Goal: Use online tool/utility: Utilize a website feature to perform a specific function

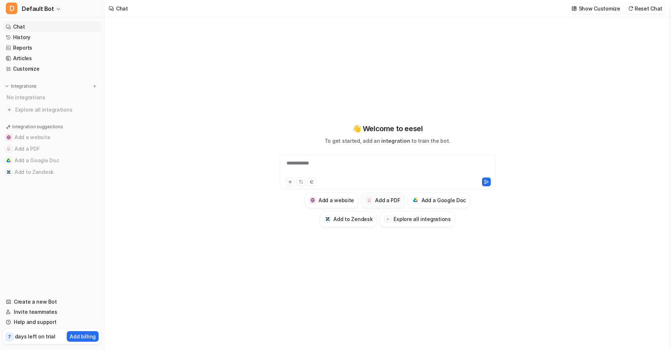
click at [371, 198] on div at bounding box center [369, 200] width 7 height 7
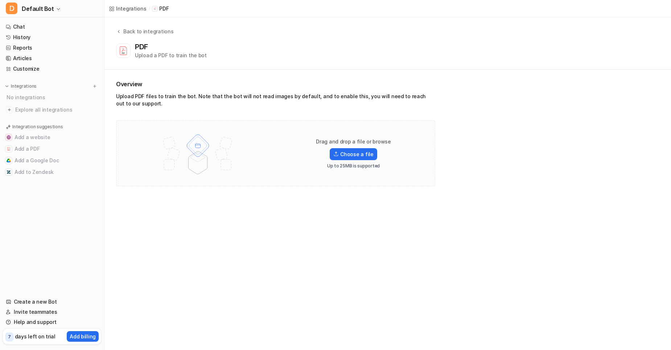
click at [291, 180] on div "Drag and drop a file or browse Choose a file Up to 25MB is supported" at bounding box center [275, 153] width 319 height 66
click at [338, 157] on label "Choose a file" at bounding box center [353, 154] width 47 height 12
click at [0, 0] on input "Choose a file" at bounding box center [0, 0] width 0 height 0
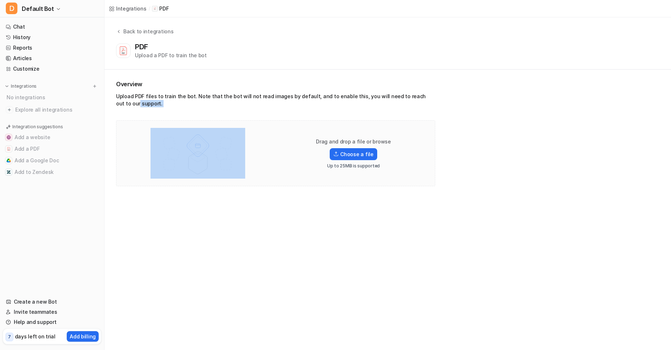
drag, startPoint x: 463, startPoint y: 99, endPoint x: 350, endPoint y: 137, distance: 120.0
click at [350, 137] on div "Overview Upload PDF files to train the bot. Note that the bot will not read ima…" at bounding box center [387, 133] width 566 height 127
click at [273, 112] on div "Overview Upload PDF files to train the bot. Note that the bot will not read ima…" at bounding box center [275, 133] width 319 height 107
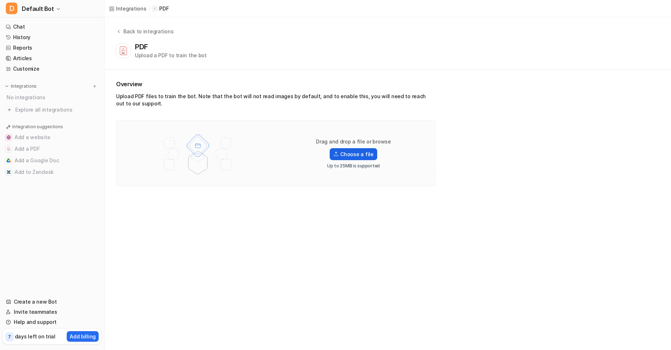
click at [355, 156] on label "Choose a file" at bounding box center [353, 154] width 47 height 12
click at [0, 0] on input "Choose a file" at bounding box center [0, 0] width 0 height 0
click at [125, 32] on div "Back to integrations" at bounding box center [147, 32] width 52 height 8
click at [117, 35] on button "Back to integrations" at bounding box center [144, 35] width 57 height 15
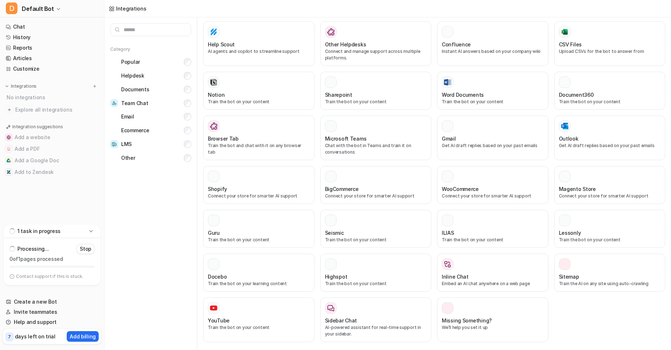
scroll to position [218, 0]
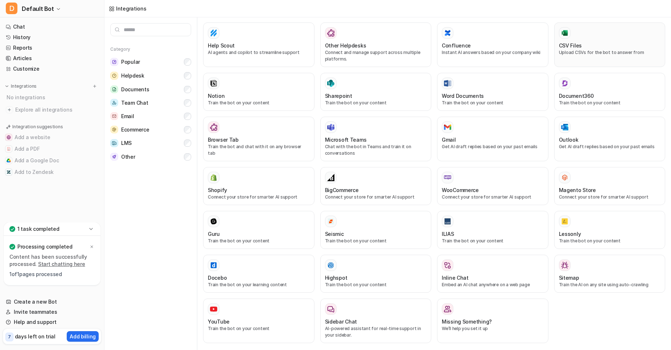
click at [590, 56] on div "CSV Files Upload CSVs for the bot to answer from" at bounding box center [610, 44] width 102 height 35
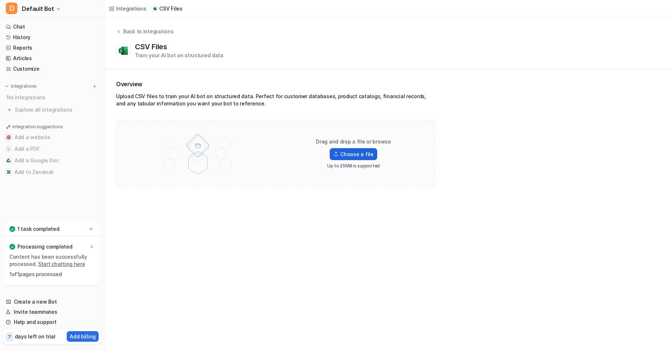
click at [347, 153] on label "Choose a file" at bounding box center [353, 154] width 47 height 12
click at [0, 0] on input "Choose a file" at bounding box center [0, 0] width 0 height 0
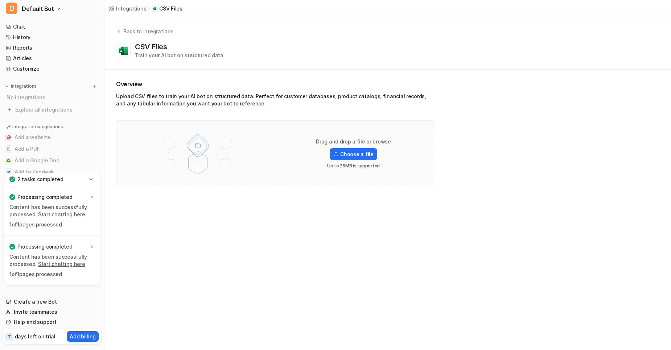
click at [53, 214] on link "Start chatting here" at bounding box center [61, 214] width 47 height 6
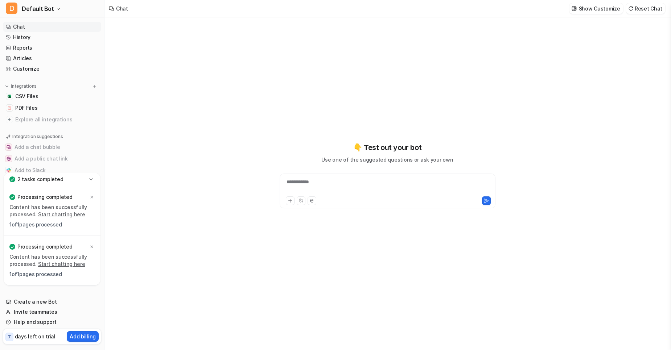
click at [46, 266] on link "Start chatting here" at bounding box center [61, 264] width 47 height 6
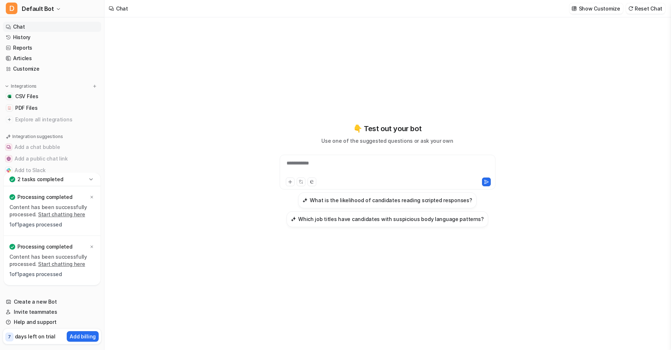
click at [291, 208] on div "**********" at bounding box center [388, 191] width 216 height 73
click at [300, 166] on div at bounding box center [387, 168] width 212 height 17
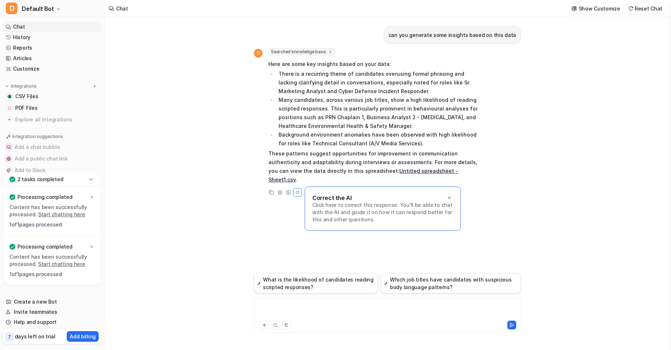
click at [267, 308] on div at bounding box center [387, 311] width 263 height 17
click at [423, 309] on div "**********" at bounding box center [387, 311] width 263 height 17
click at [433, 310] on div "**********" at bounding box center [387, 311] width 263 height 17
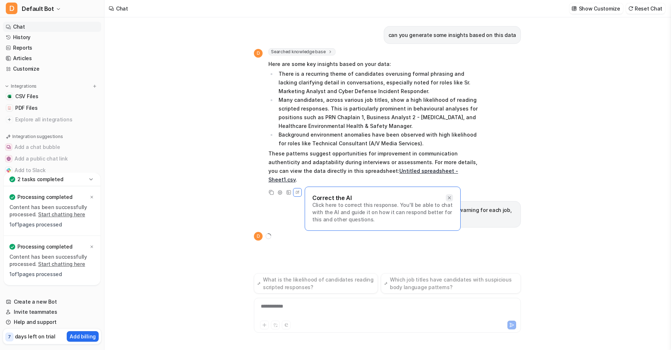
click at [450, 197] on icon at bounding box center [449, 198] width 3 height 3
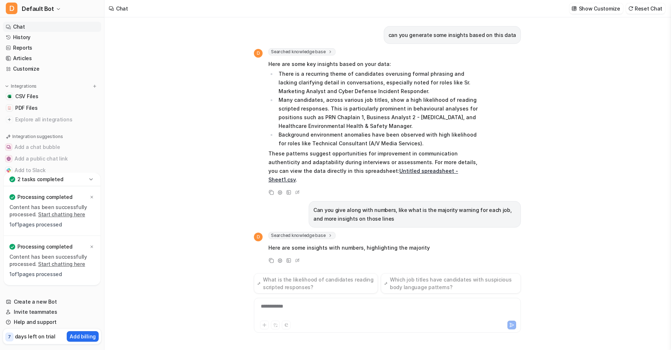
click at [450, 188] on div "can you generate some insights based on this data D Searched knowledge base sea…" at bounding box center [387, 145] width 267 height 256
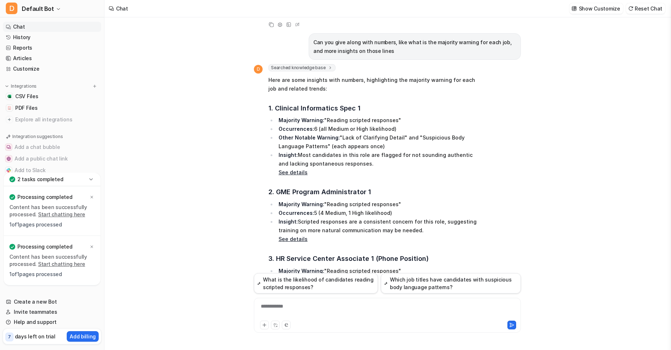
scroll to position [572, 0]
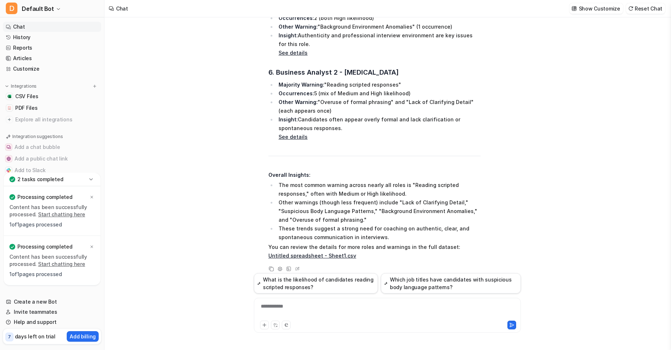
click at [306, 320] on div at bounding box center [387, 324] width 263 height 10
click at [306, 314] on div at bounding box center [387, 311] width 263 height 17
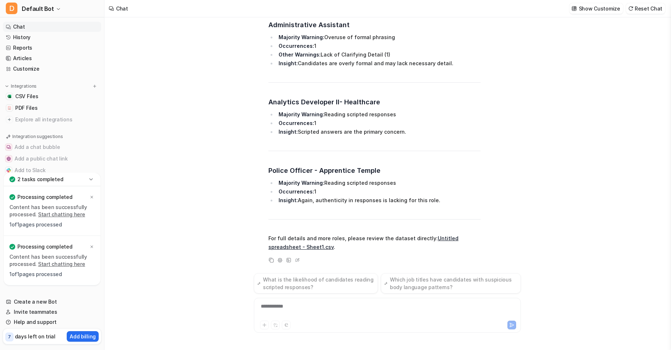
scroll to position [1443, 0]
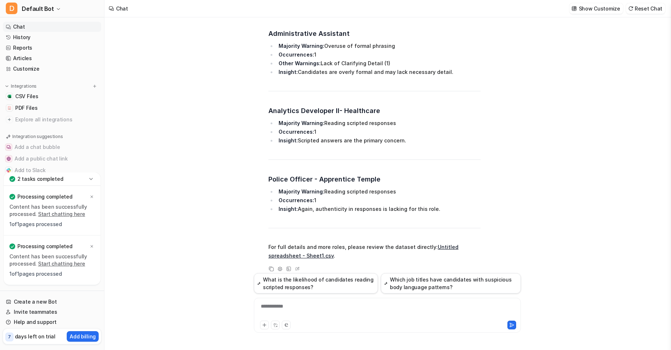
click at [286, 310] on div "**********" at bounding box center [387, 311] width 263 height 17
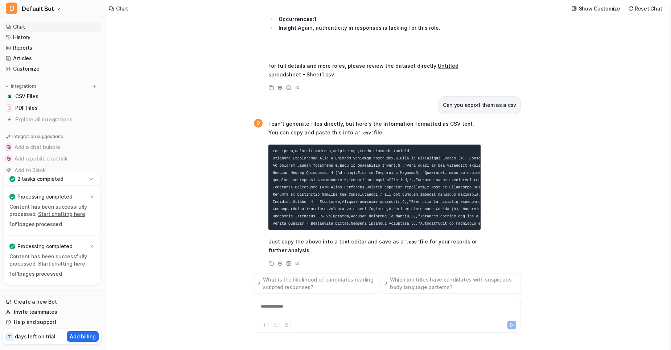
scroll to position [1625, 0]
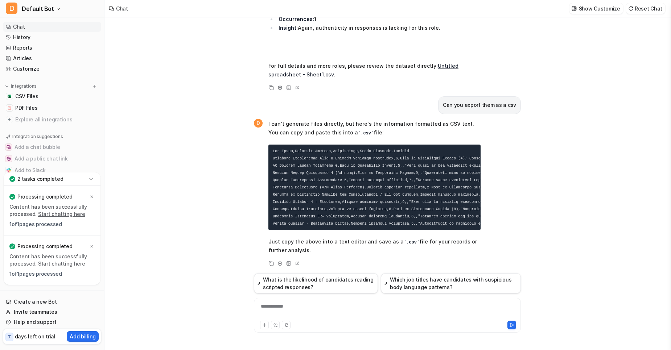
click at [387, 207] on code at bounding box center [553, 187] width 561 height 77
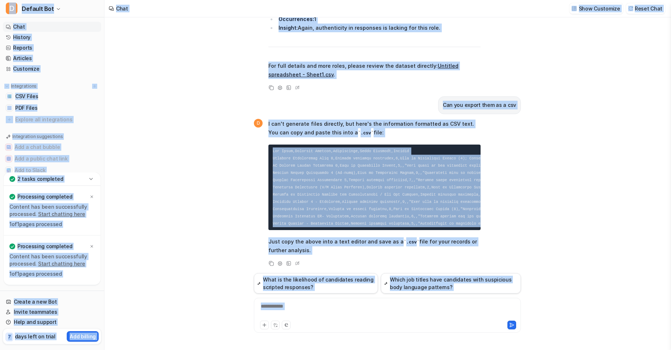
click at [327, 178] on code at bounding box center [553, 187] width 561 height 77
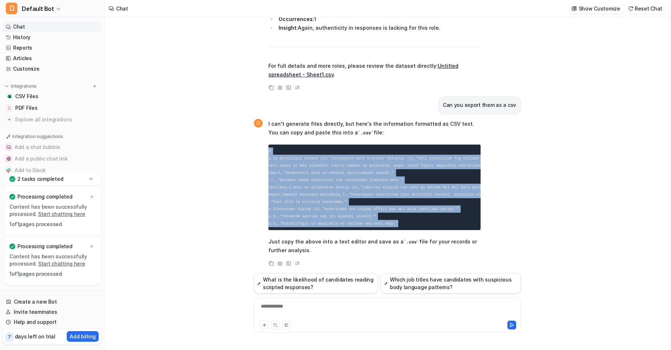
scroll to position [0, 0]
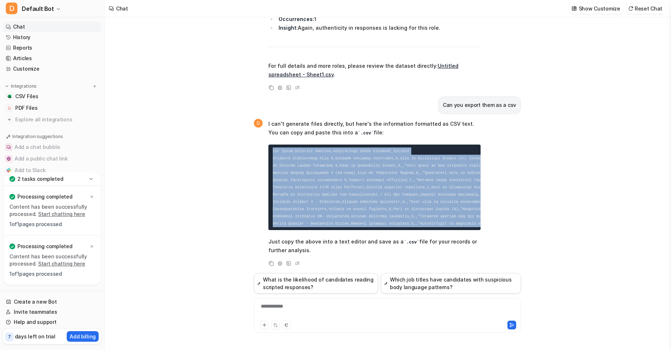
drag, startPoint x: 404, startPoint y: 215, endPoint x: 271, endPoint y: 143, distance: 150.7
click at [271, 145] on pre at bounding box center [374, 188] width 212 height 86
copy code "Job Title,Majority Warning,Occurrences,Other Warnings,Insight Clinical Informat…"
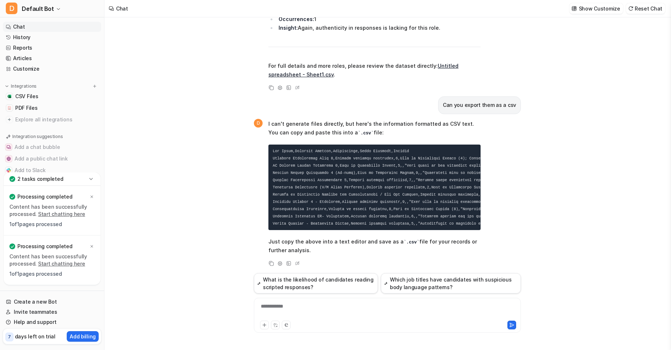
click at [289, 304] on div "**********" at bounding box center [387, 311] width 263 height 17
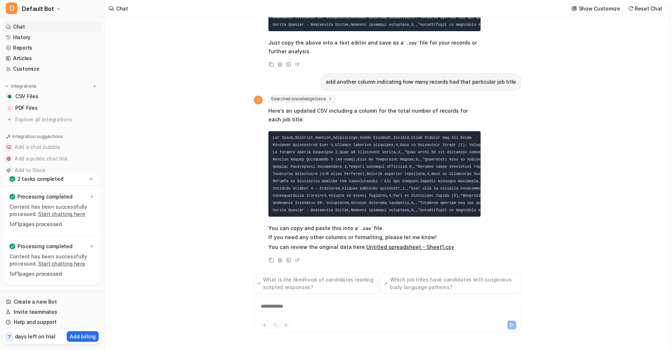
scroll to position [1826, 0]
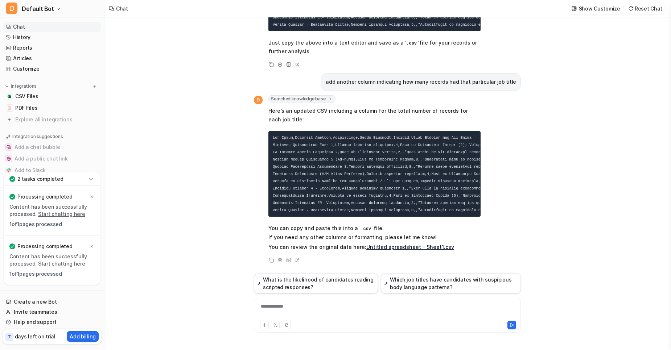
drag, startPoint x: 366, startPoint y: 212, endPoint x: 306, endPoint y: 146, distance: 89.6
click at [227, 171] on div "can you generate some insights based on this data D Searched knowledge base sea…" at bounding box center [387, 183] width 566 height 333
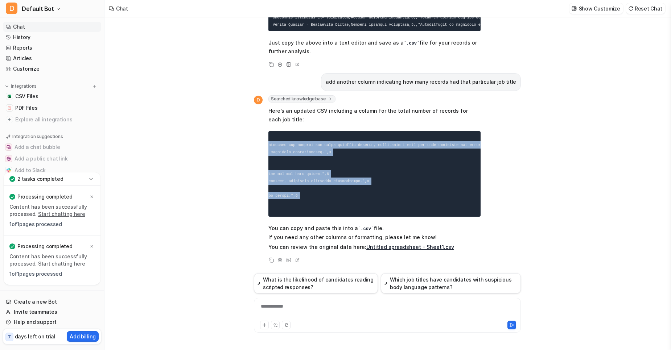
scroll to position [0, 361]
drag, startPoint x: 273, startPoint y: 132, endPoint x: 362, endPoint y: 189, distance: 105.4
click at [362, 189] on pre at bounding box center [374, 174] width 212 height 86
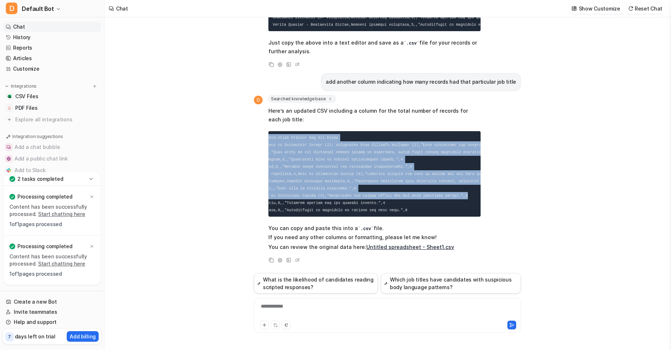
scroll to position [0, 132]
copy code "Job Title,Majority Warning,Occurrences,Other Warnings,Insight,Total Records for…"
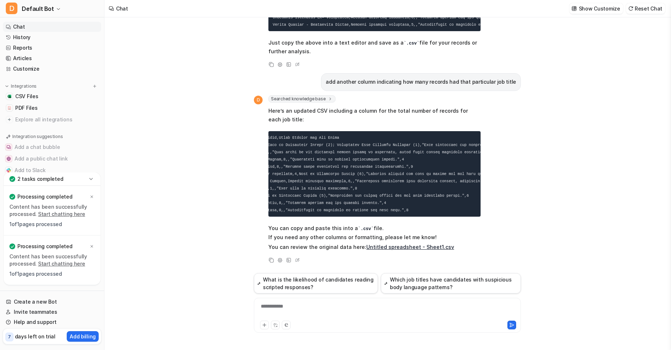
click at [312, 308] on div "**********" at bounding box center [387, 311] width 263 height 17
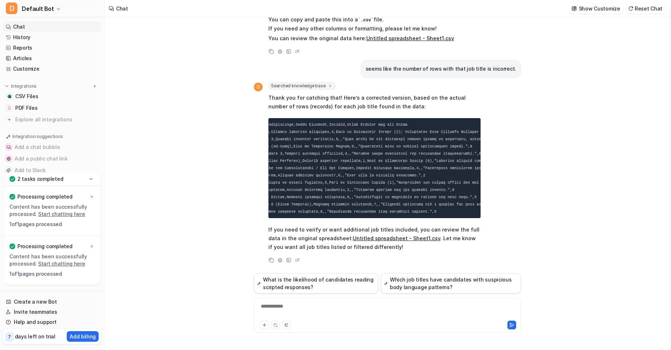
scroll to position [0, 0]
click at [92, 86] on img at bounding box center [94, 86] width 5 height 5
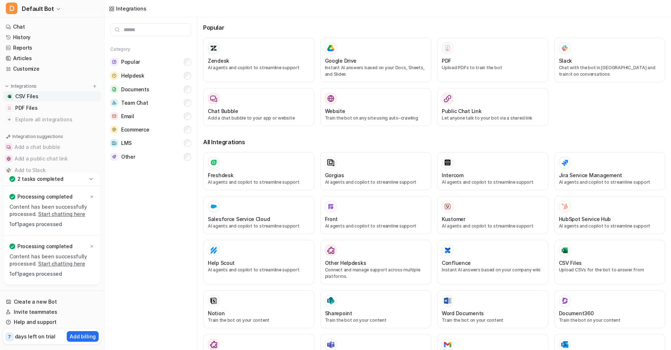
click at [19, 96] on span "CSV Files" at bounding box center [26, 96] width 23 height 7
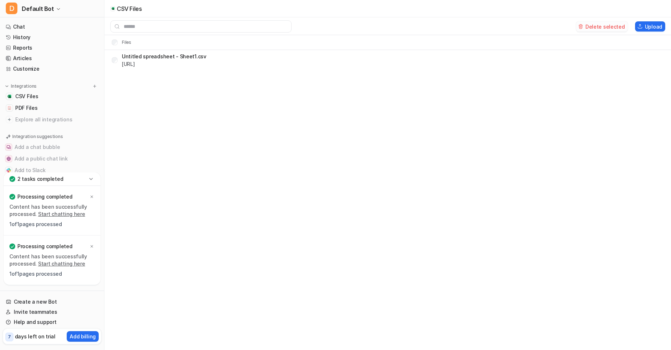
click at [590, 27] on button "Delete selected" at bounding box center [602, 26] width 52 height 10
click at [649, 28] on button "Upload" at bounding box center [650, 26] width 30 height 10
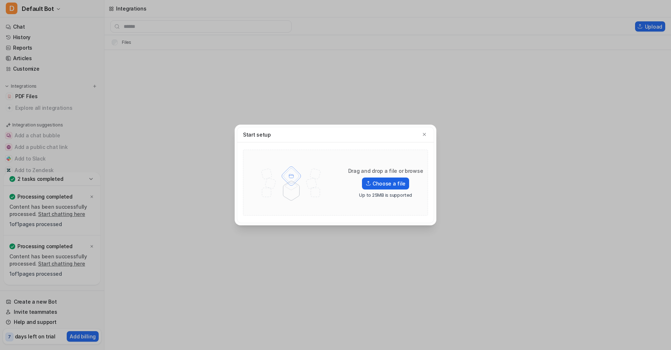
click at [376, 188] on label "Choose a file" at bounding box center [385, 184] width 47 height 12
click at [0, 0] on input "Choose a file" at bounding box center [0, 0] width 0 height 0
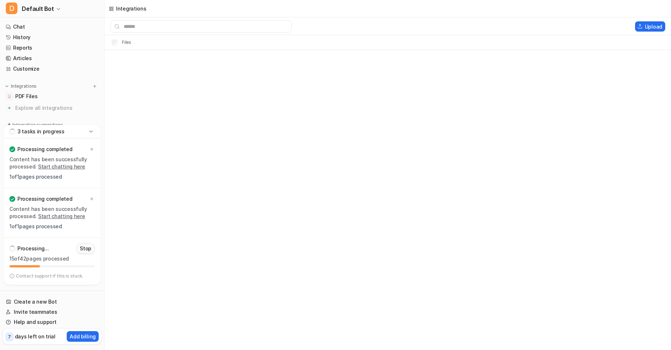
click at [85, 247] on p "Stop" at bounding box center [86, 248] width 12 height 7
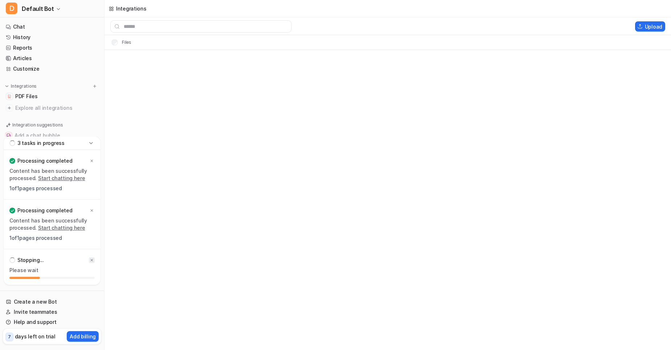
click at [92, 261] on icon at bounding box center [92, 260] width 4 height 4
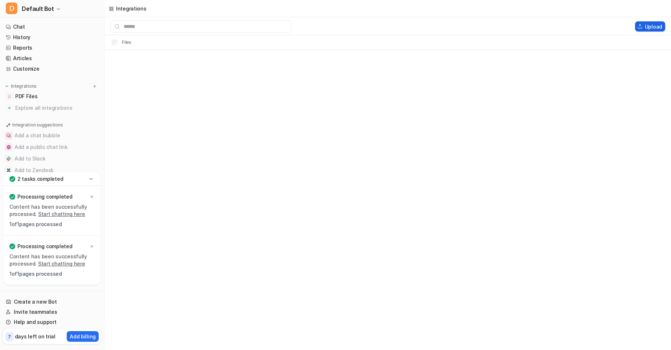
click at [649, 27] on button "Upload" at bounding box center [650, 26] width 30 height 10
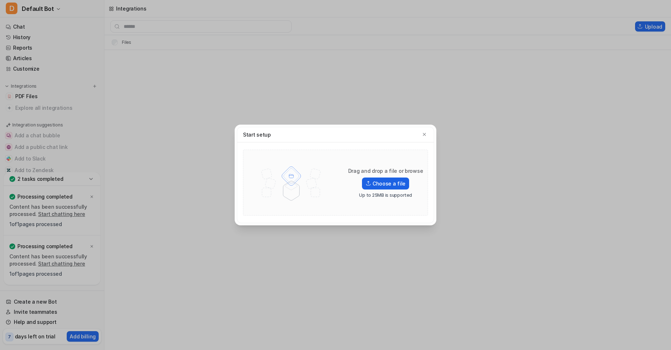
click at [385, 181] on label "Choose a file" at bounding box center [385, 184] width 47 height 12
click at [0, 0] on input "Choose a file" at bounding box center [0, 0] width 0 height 0
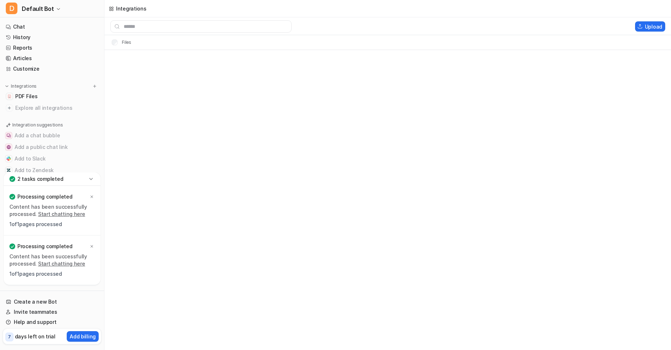
click at [46, 264] on link "Start chatting here" at bounding box center [61, 264] width 47 height 6
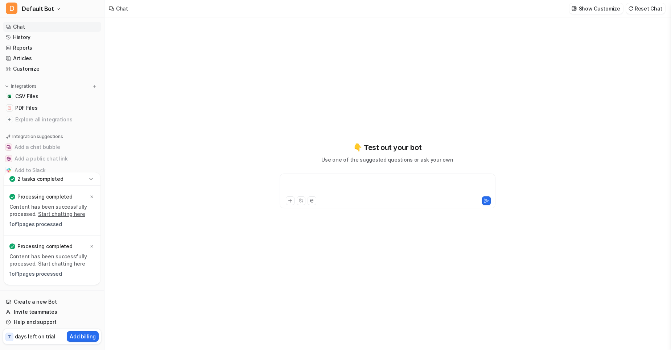
click at [298, 186] on div at bounding box center [387, 186] width 212 height 17
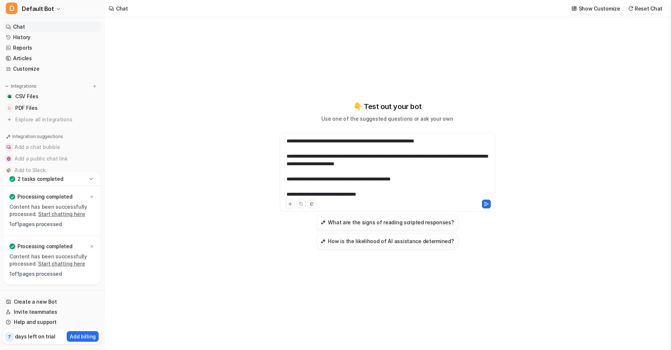
click at [286, 141] on div "**********" at bounding box center [387, 167] width 212 height 61
drag, startPoint x: 392, startPoint y: 194, endPoint x: 283, endPoint y: 193, distance: 108.4
click at [283, 193] on div "**********" at bounding box center [387, 167] width 212 height 61
click at [302, 139] on div "**********" at bounding box center [387, 167] width 212 height 61
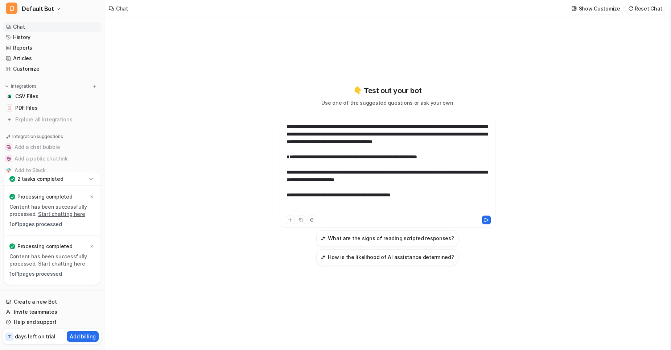
scroll to position [90, 0]
click at [322, 166] on div "**********" at bounding box center [387, 167] width 212 height 93
click at [455, 157] on div "**********" at bounding box center [387, 167] width 212 height 93
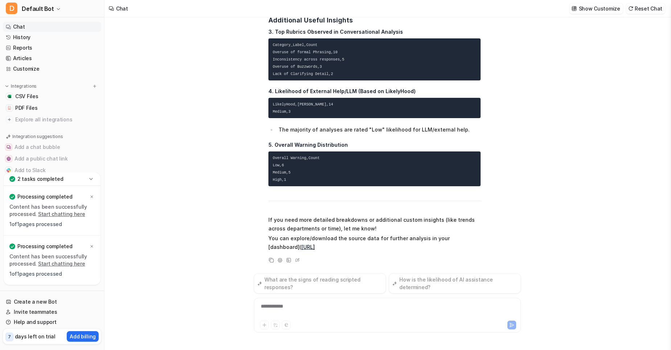
scroll to position [590, 0]
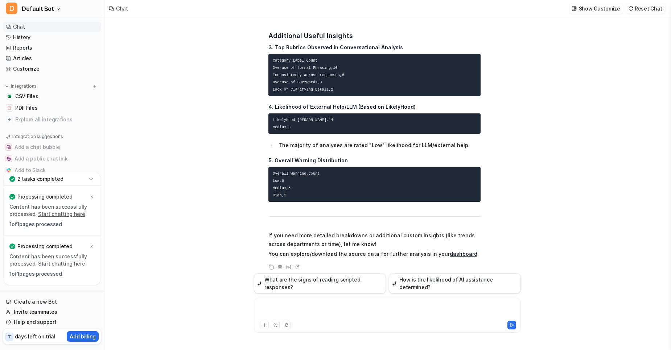
click at [308, 310] on div at bounding box center [387, 311] width 263 height 17
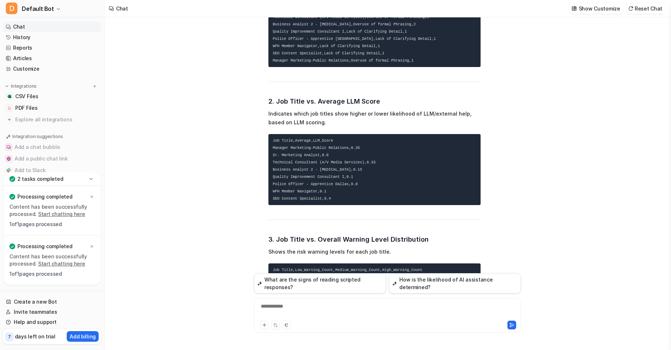
scroll to position [1374, 0]
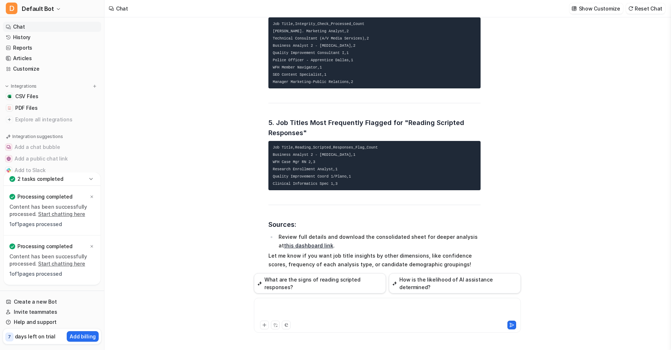
click at [276, 314] on div at bounding box center [387, 311] width 263 height 17
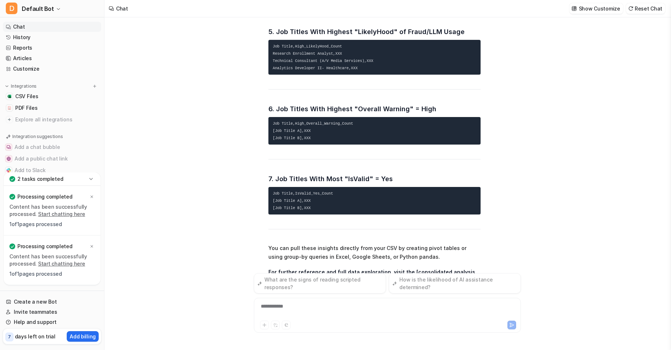
scroll to position [2161, 0]
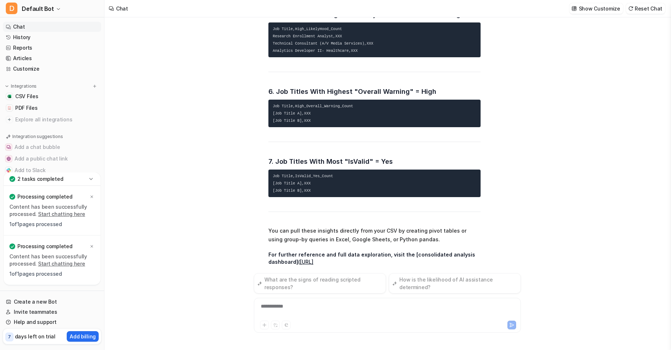
click at [293, 309] on div "**********" at bounding box center [387, 311] width 263 height 17
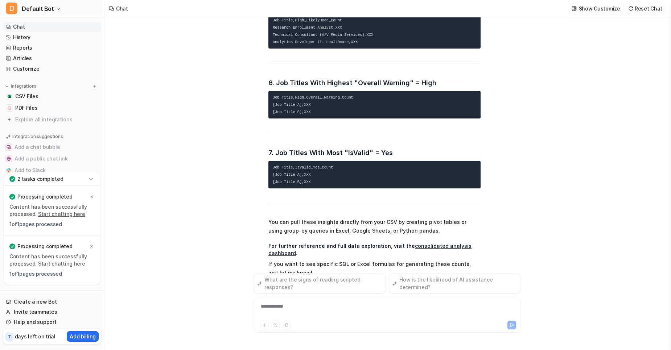
click at [293, 309] on div "**********" at bounding box center [387, 311] width 263 height 17
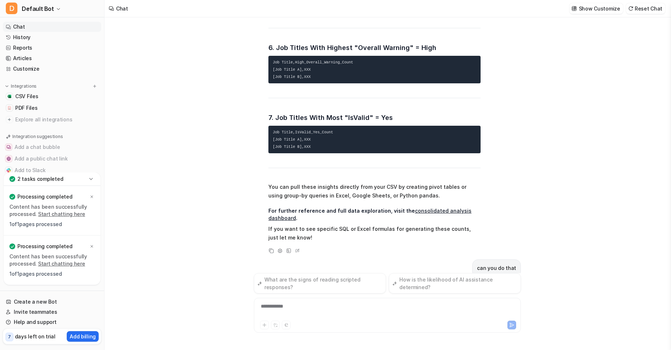
scroll to position [2227, 0]
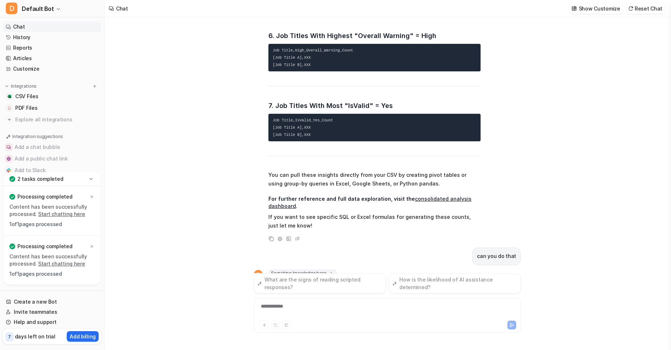
click at [295, 310] on div "**********" at bounding box center [387, 311] width 263 height 17
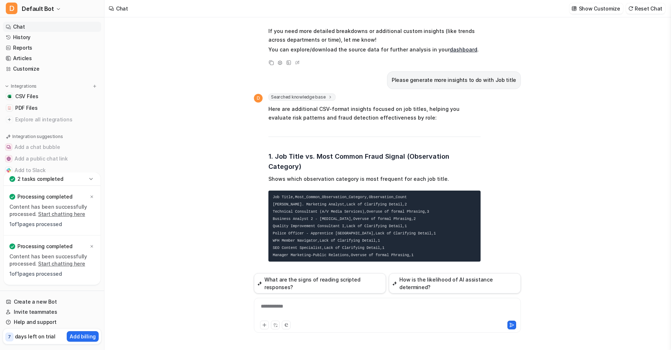
scroll to position [892, 0]
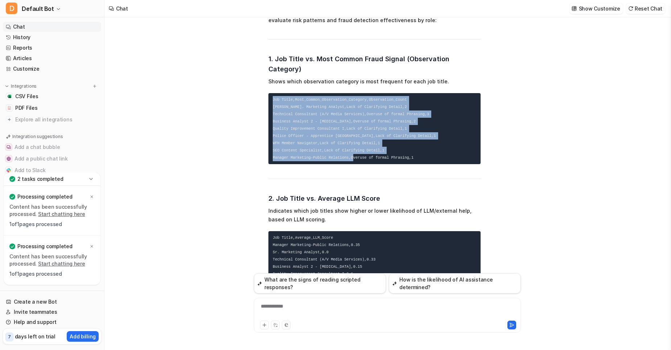
drag, startPoint x: 421, startPoint y: 148, endPoint x: 266, endPoint y: 86, distance: 166.9
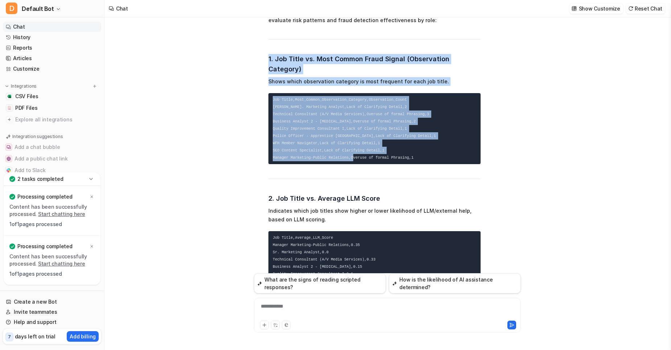
drag, startPoint x: 269, startPoint y: 60, endPoint x: 425, endPoint y: 149, distance: 180.5
copy span "1. Job Title vs. Most Common Fraud Signal (Observation Category) Shows which ob…"
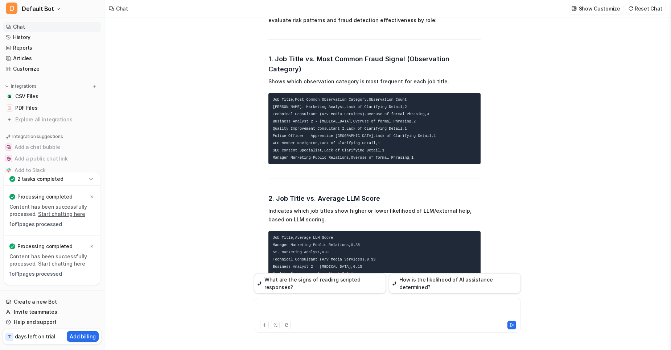
click at [321, 314] on div at bounding box center [387, 311] width 263 height 17
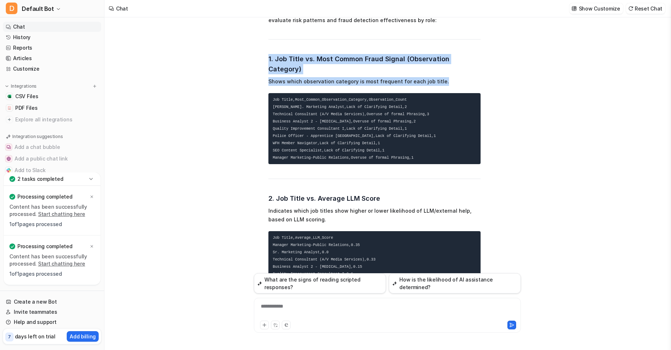
drag, startPoint x: 268, startPoint y: 54, endPoint x: 448, endPoint y: 74, distance: 181.0
copy span "1. Job Title vs. Most Common Fraud Signal (Observation Category) Shows which ob…"
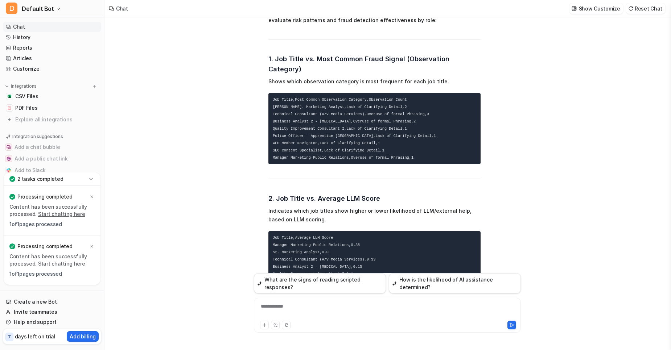
click at [277, 309] on div "**********" at bounding box center [387, 311] width 263 height 17
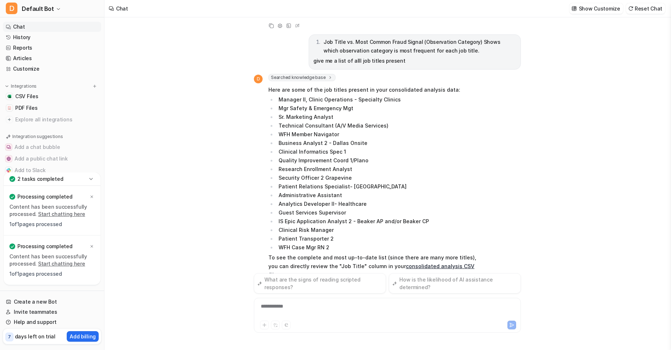
scroll to position [3361, 0]
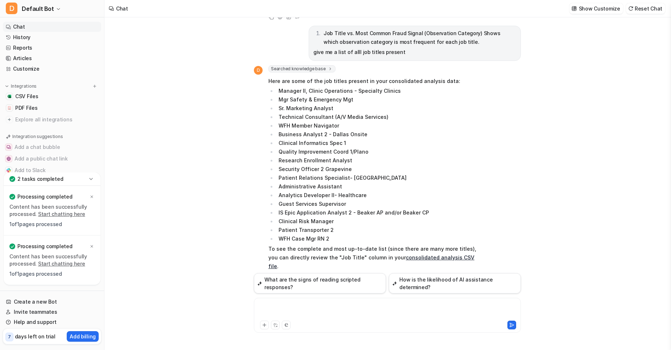
click at [281, 309] on div at bounding box center [387, 311] width 263 height 17
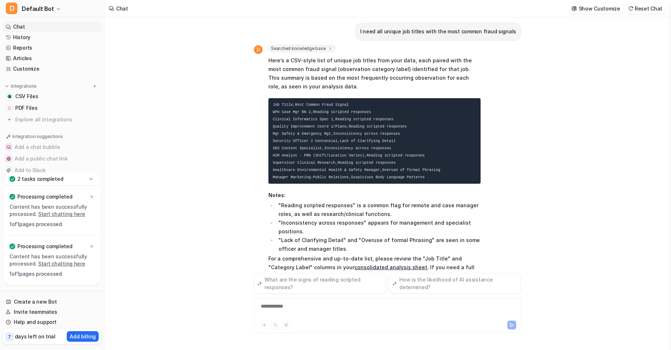
scroll to position [3636, 0]
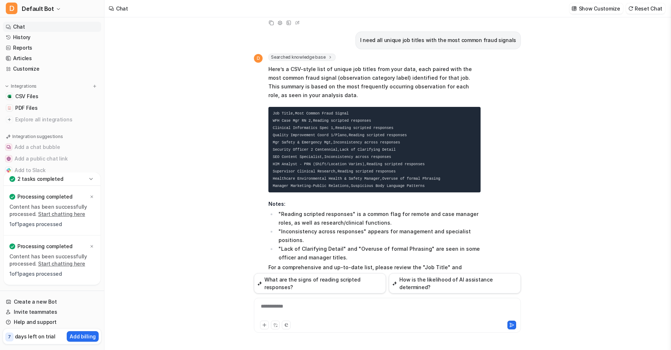
click at [304, 305] on div "**********" at bounding box center [387, 311] width 263 height 17
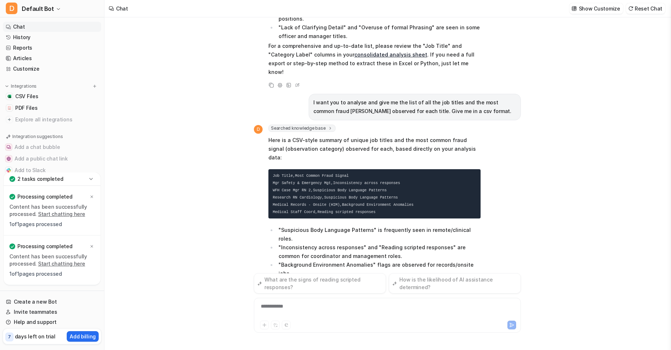
scroll to position [3858, 0]
click at [301, 311] on div at bounding box center [387, 311] width 263 height 17
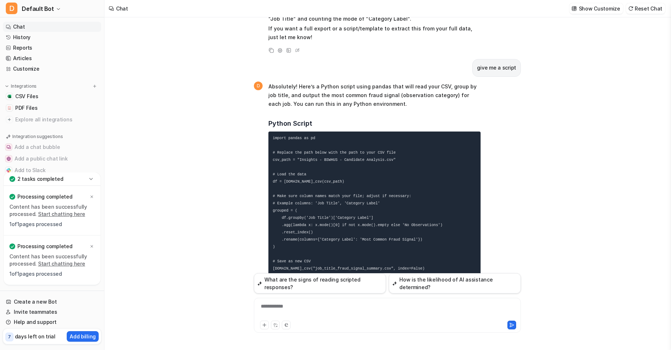
scroll to position [4142, 0]
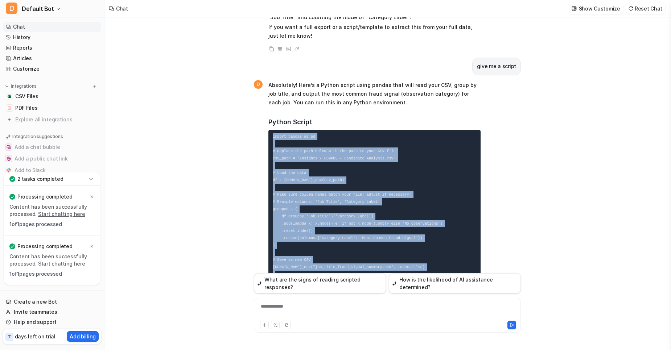
drag, startPoint x: 310, startPoint y: 221, endPoint x: 263, endPoint y: 72, distance: 156.0
click at [263, 80] on div "D Absolutely! Here’s a Python script using pandas that will read your CSV, grou…" at bounding box center [367, 256] width 227 height 352
copy code "import pandas as pd # Replace the path below with the path to your CSV file csv…"
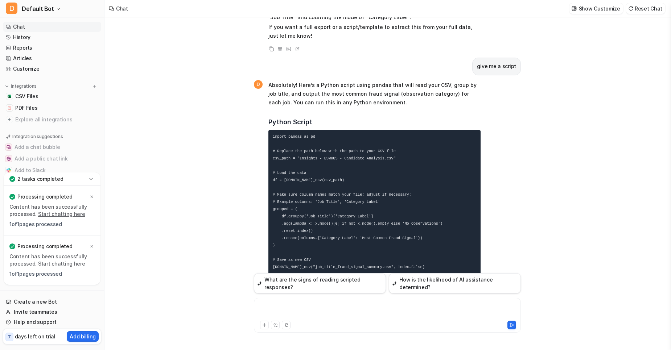
click at [334, 308] on div at bounding box center [387, 311] width 263 height 17
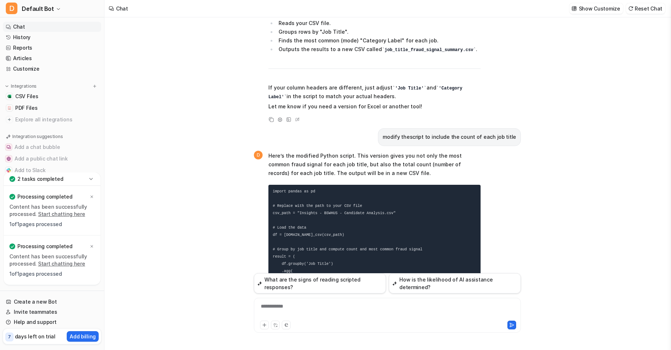
scroll to position [4507, 0]
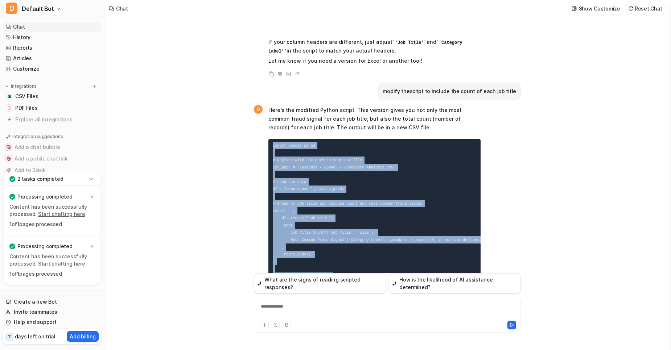
drag, startPoint x: 321, startPoint y: 236, endPoint x: 267, endPoint y: 80, distance: 165.1
click at [267, 105] on div "D Here’s the modified Python script. This version gives you not only the most c…" at bounding box center [367, 247] width 227 height 284
copy code "import pandas as pd # Replace with the path to your CSV file csv_path = "Insigh…"
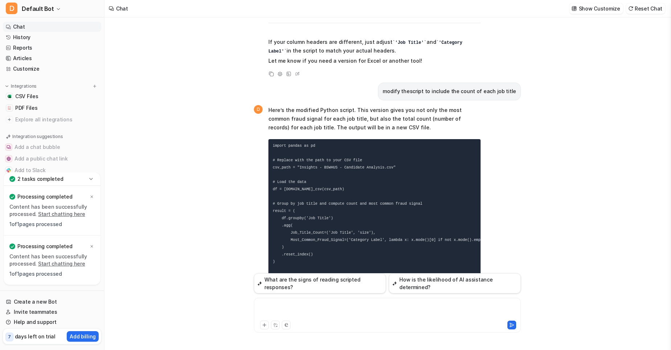
click at [294, 313] on div at bounding box center [387, 311] width 263 height 17
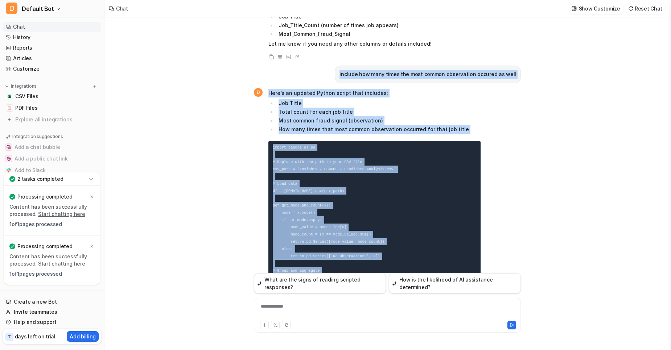
scroll to position [4825, 0]
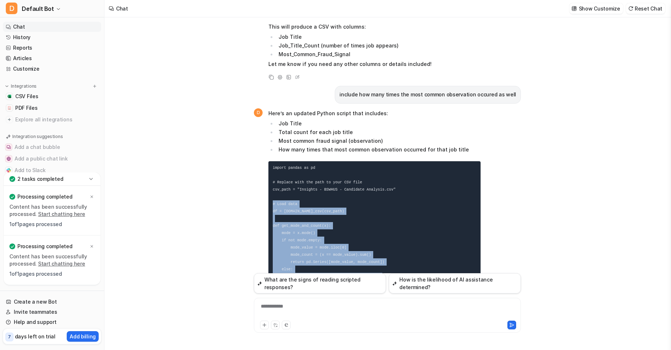
drag, startPoint x: 310, startPoint y: 235, endPoint x: 266, endPoint y: 145, distance: 100.1
click at [266, 145] on div "D Here’s an updated Python script that includes: Job Title Total count for each…" at bounding box center [367, 318] width 227 height 420
copy code "# Load data df = pd.read_csv(csv_path) def get_mode_and_count(x): mode = x.mode…"
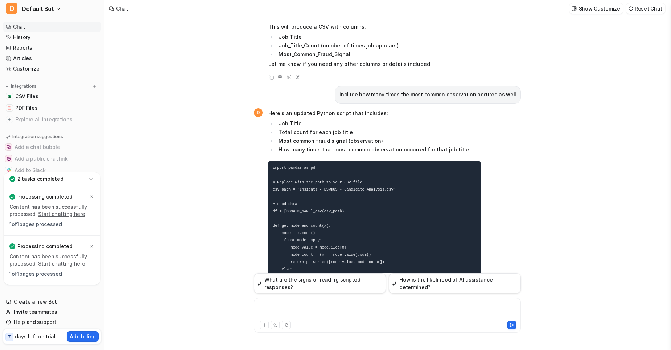
click at [260, 306] on div at bounding box center [387, 311] width 263 height 17
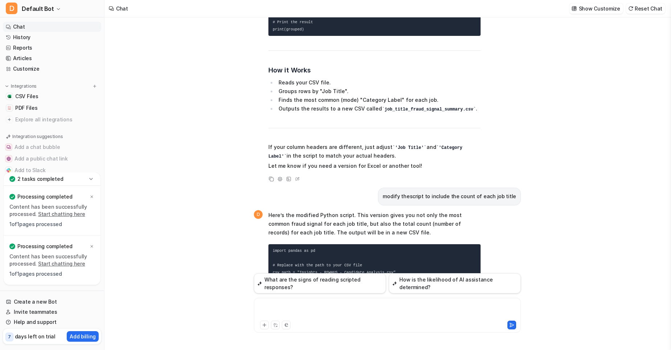
scroll to position [5033, 0]
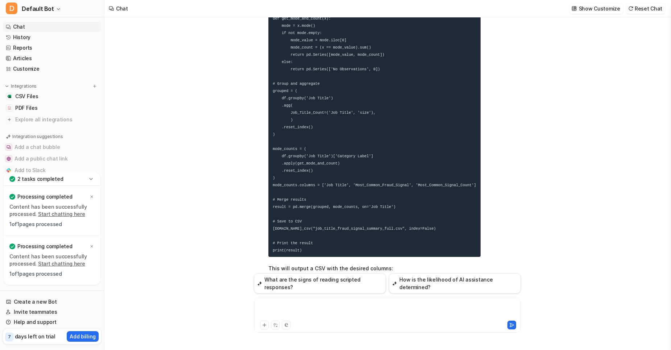
click at [320, 303] on div at bounding box center [387, 311] width 263 height 17
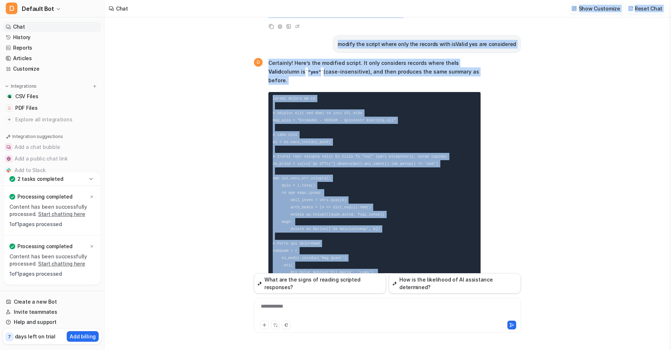
scroll to position [5275, 0]
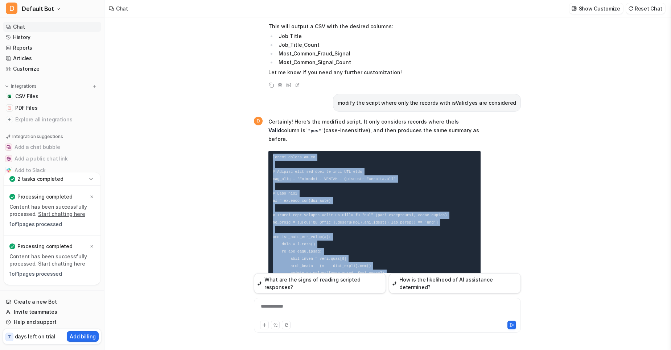
drag, startPoint x: 318, startPoint y: 184, endPoint x: 265, endPoint y: 87, distance: 110.8
click at [265, 116] on div "D Certainly! Here’s the modified script. It only considers records where the Is…" at bounding box center [367, 332] width 227 height 432
click at [302, 155] on code at bounding box center [374, 313] width 203 height 316
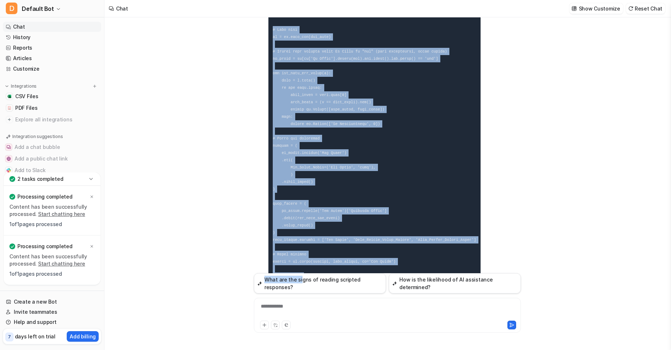
scroll to position [5494, 0]
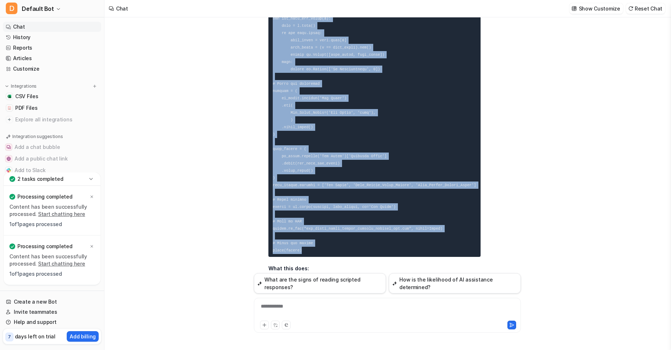
drag, startPoint x: 271, startPoint y: 121, endPoint x: 314, endPoint y: 186, distance: 77.5
click at [314, 186] on pre at bounding box center [374, 94] width 212 height 325
copy code "# Load data df = pd.read_csv(csv_path) # Filter only records where Is Valid is …"
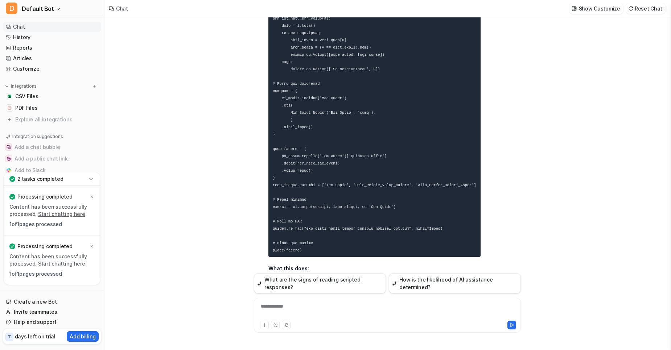
click at [259, 193] on div "D Certainly! Here’s the modified script. It only considers records where the Is…" at bounding box center [367, 113] width 227 height 432
click at [284, 309] on div "**********" at bounding box center [387, 311] width 263 height 17
click at [269, 311] on div at bounding box center [387, 311] width 263 height 17
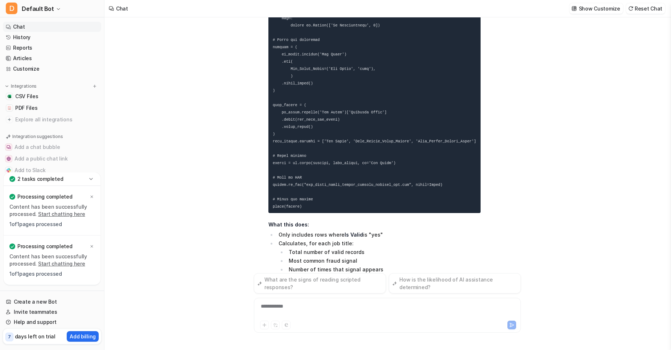
click at [290, 308] on div "**********" at bounding box center [387, 311] width 263 height 17
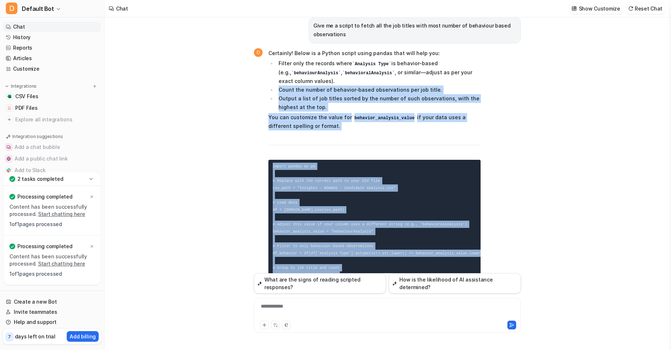
scroll to position [5805, 0]
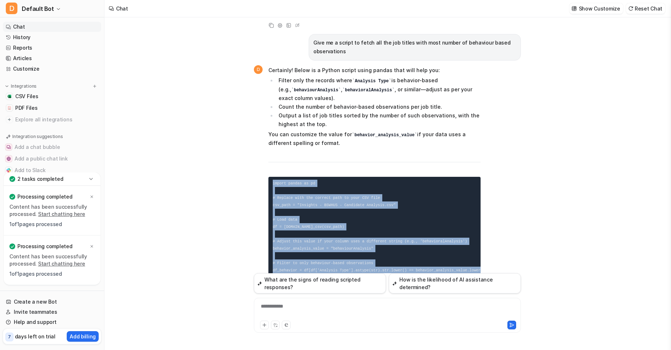
drag, startPoint x: 347, startPoint y: 212, endPoint x: 268, endPoint y: 115, distance: 125.3
click at [268, 115] on div "D Certainly! Below is a Python script using pandas that will help you: Filter o…" at bounding box center [367, 288] width 227 height 446
copy code "import pandas as pd # Replace with the correct path to your CSV file csv_path =…"
click at [359, 177] on pre "import pandas as pd # Replace with the correct path to your CSV file csv_path =…" at bounding box center [374, 278] width 212 height 202
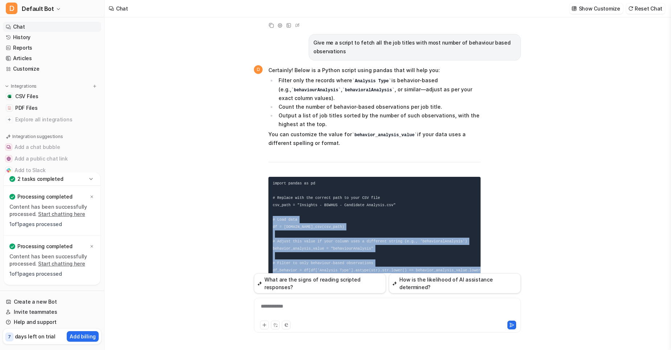
drag, startPoint x: 272, startPoint y: 149, endPoint x: 317, endPoint y: 277, distance: 135.9
click at [317, 277] on pre "import pandas as pd # Replace with the correct path to your CSV file csv_path =…" at bounding box center [374, 278] width 212 height 202
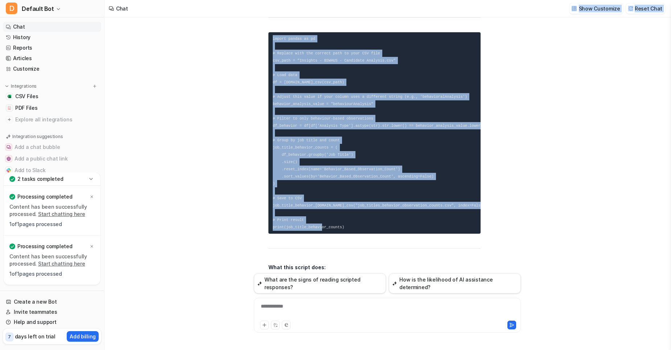
scroll to position [5926, 0]
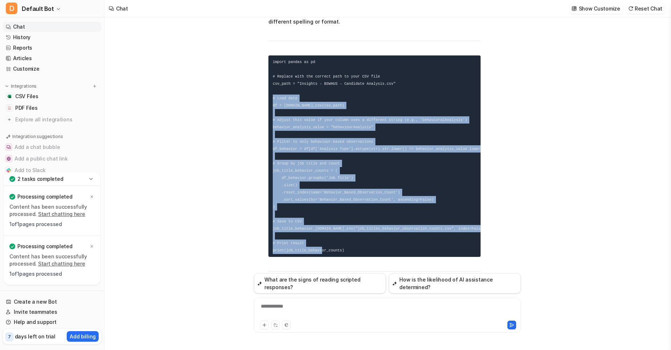
drag, startPoint x: 350, startPoint y: 123, endPoint x: 265, endPoint y: 28, distance: 126.9
click at [265, 28] on div "D Certainly! Below is a Python script using pandas that will help you: Filter o…" at bounding box center [367, 166] width 227 height 446
copy code "# Load data df = pd.read_csv(csv_path) # Adjust this value if your column uses …"
click at [254, 164] on div "D Certainly! Below is a Python script using pandas that will help you: Filter o…" at bounding box center [367, 166] width 227 height 446
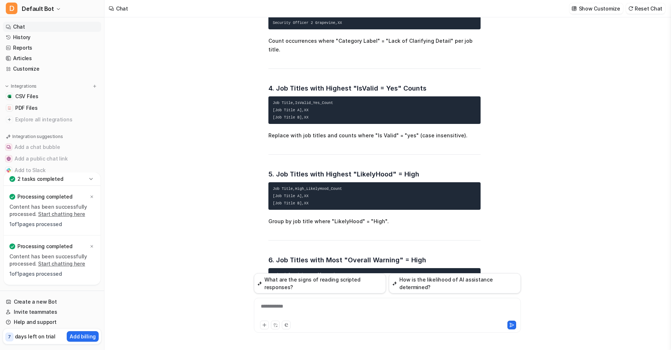
scroll to position [2866, 0]
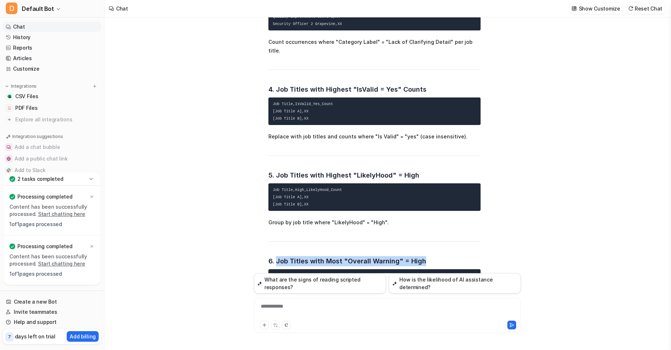
drag, startPoint x: 275, startPoint y: 233, endPoint x: 424, endPoint y: 231, distance: 149.1
click at [424, 256] on h3 "6. Job Titles with Most "Overall Warning" = High" at bounding box center [374, 261] width 212 height 10
copy h3 "Job Titles with Most "Overall Warning" = High"
click at [324, 305] on div "**********" at bounding box center [387, 311] width 263 height 17
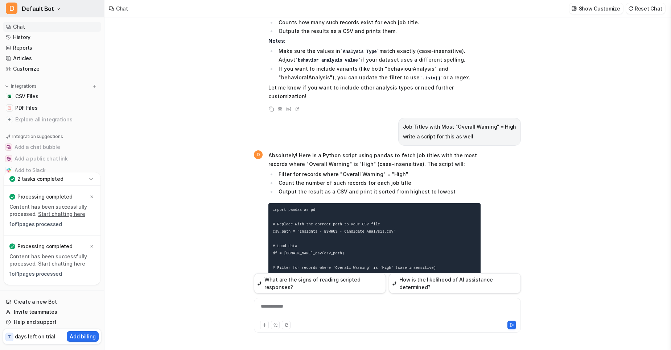
scroll to position [6341, 0]
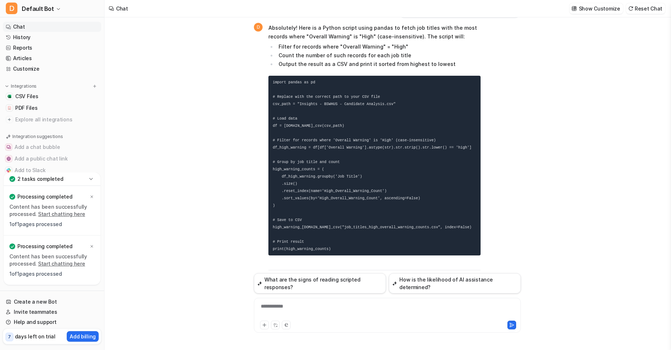
click at [261, 301] on div "**********" at bounding box center [387, 315] width 267 height 35
click at [267, 307] on div "**********" at bounding box center [387, 311] width 263 height 17
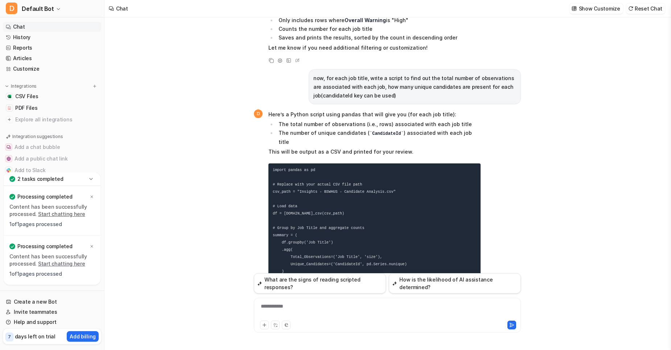
scroll to position [6624, 0]
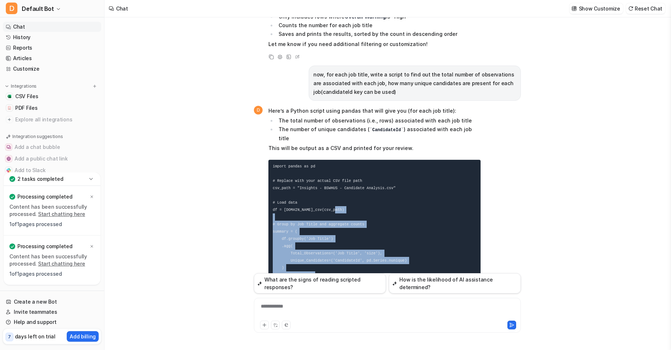
drag, startPoint x: 306, startPoint y: 252, endPoint x: 269, endPoint y: 145, distance: 113.7
click at [269, 160] on pre "import pandas as pd # Replace with your actual CSV file path csv_path = "Insigh…" at bounding box center [374, 250] width 212 height 180
copy code "# Group by Job Title and aggregate counts summary = ( df.groupby('Job Title') .…"
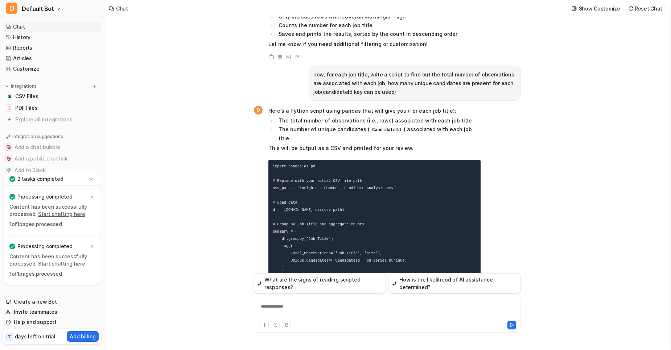
click at [396, 107] on p "Here’s a Python script using pandas that will give you (for each job title):" at bounding box center [374, 111] width 212 height 9
click at [297, 310] on div "**********" at bounding box center [387, 311] width 263 height 17
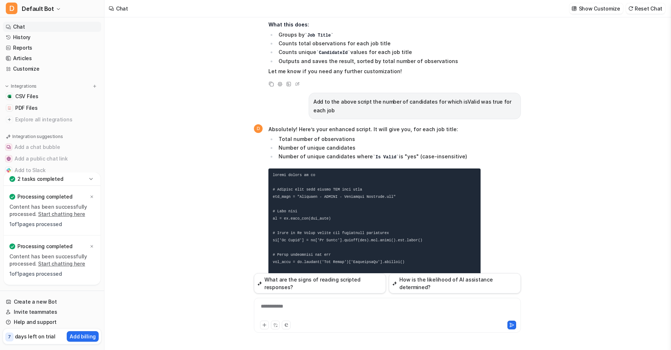
scroll to position [6986, 0]
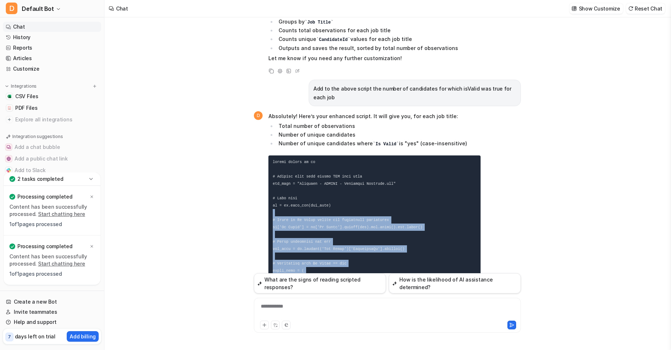
drag, startPoint x: 312, startPoint y: 190, endPoint x: 264, endPoint y: 133, distance: 74.4
click at [264, 133] on div "D Absolutely! Here’s your enhanced script. It will give you, for each job title…" at bounding box center [367, 298] width 227 height 374
copy code "# Clean up Is Valid column for consistent comparison df['Is Valid'] = df['Is Va…"
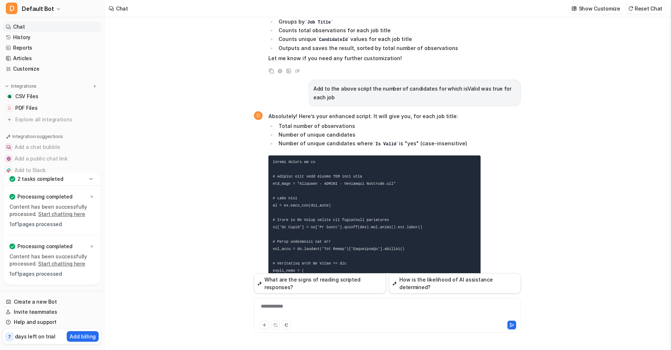
click at [298, 303] on div "**********" at bounding box center [387, 311] width 263 height 17
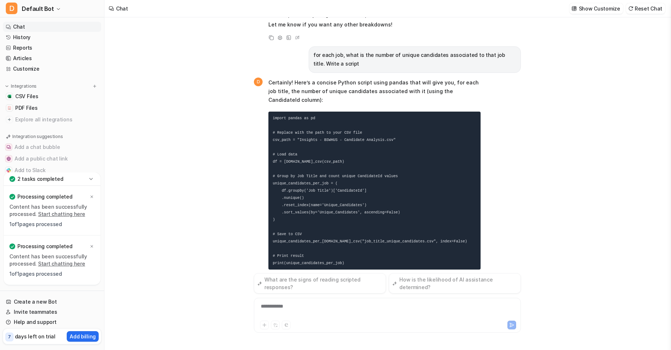
scroll to position [7451, 0]
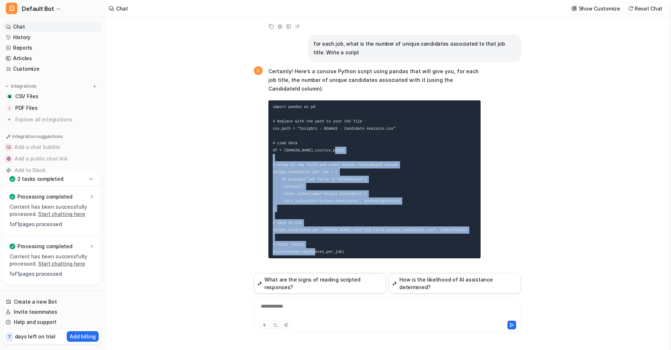
drag, startPoint x: 348, startPoint y: 176, endPoint x: 271, endPoint y: 87, distance: 117.2
click at [271, 100] on pre "import pandas as pd # Replace with the path to your CSV file csv_path = "Insigh…" at bounding box center [374, 179] width 212 height 158
copy code "# Group by Job Title and count unique CandidateId values unique_candidates_per_…"
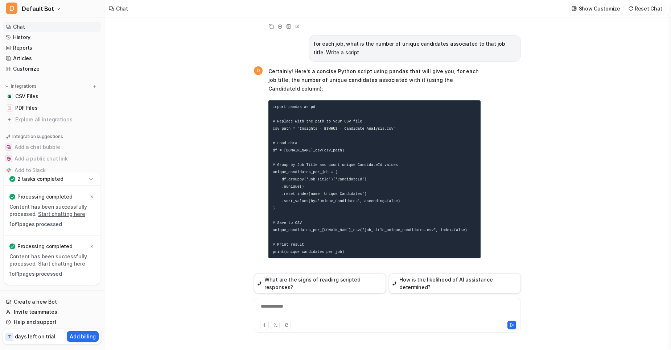
click at [202, 60] on div "So, please generate the following insights based on the data you know. Also gen…" at bounding box center [387, 183] width 566 height 333
click at [286, 304] on div "**********" at bounding box center [387, 311] width 263 height 17
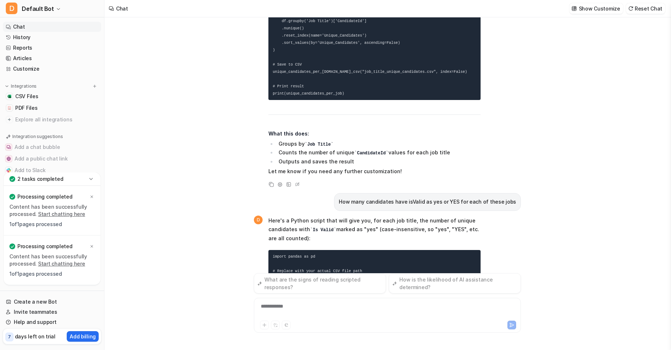
scroll to position [7646, 0]
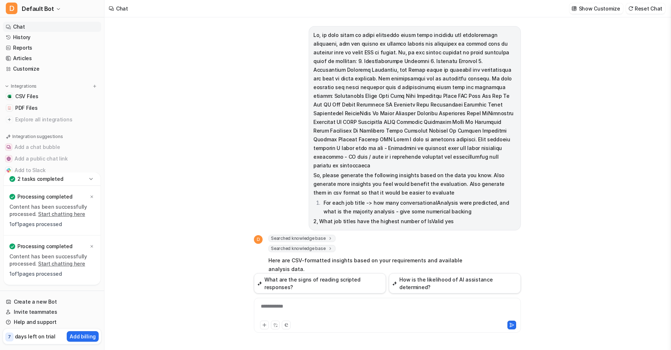
scroll to position [7812, 0]
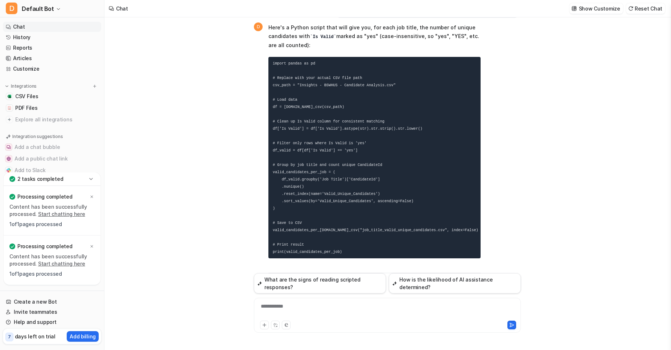
drag, startPoint x: 355, startPoint y: 210, endPoint x: 346, endPoint y: 169, distance: 42.4
click at [346, 169] on span "Here's a Python script that will give you, for each job title, the number of un…" at bounding box center [374, 183] width 212 height 322
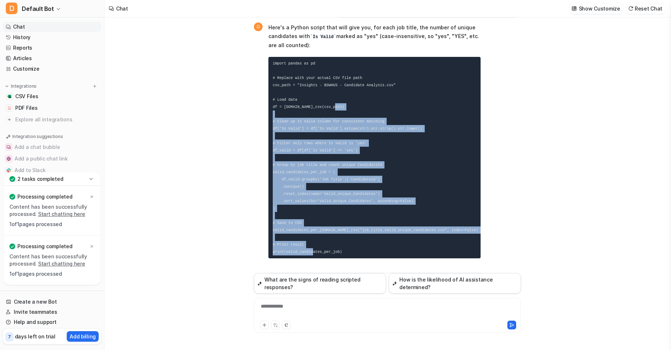
drag, startPoint x: 345, startPoint y: 167, endPoint x: 263, endPoint y: 35, distance: 154.7
click at [263, 35] on div "D Here's a Python script that will give you, for each job title, the number of …" at bounding box center [367, 183] width 227 height 322
copy code "# Clean up Is Valid column for consistent matching df['Is Valid'] = df['Is Vali…"
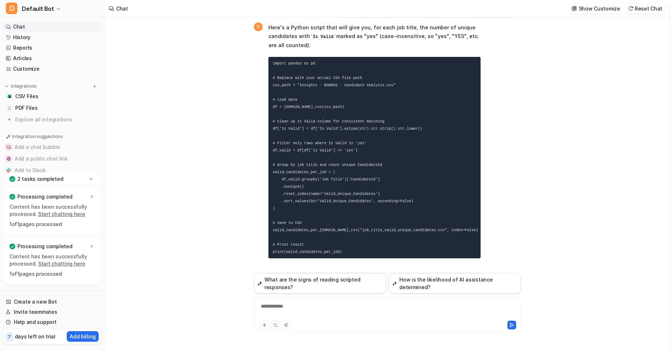
click at [279, 306] on div "**********" at bounding box center [387, 311] width 263 height 17
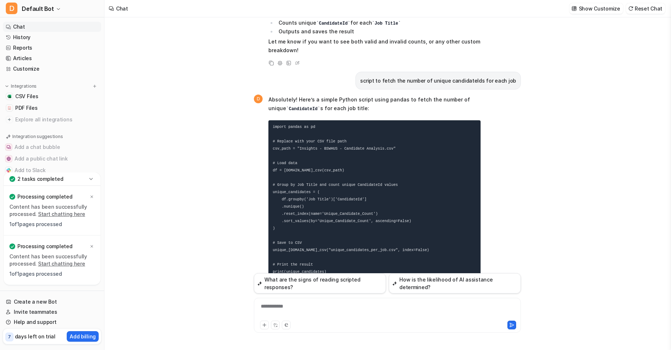
scroll to position [8111, 0]
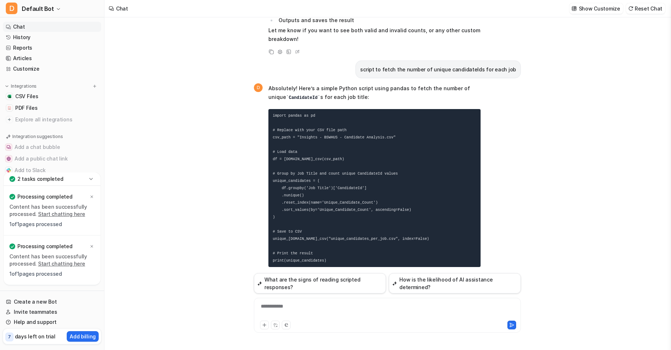
click at [285, 313] on div "**********" at bounding box center [387, 311] width 263 height 17
click at [375, 312] on div "**********" at bounding box center [387, 311] width 263 height 17
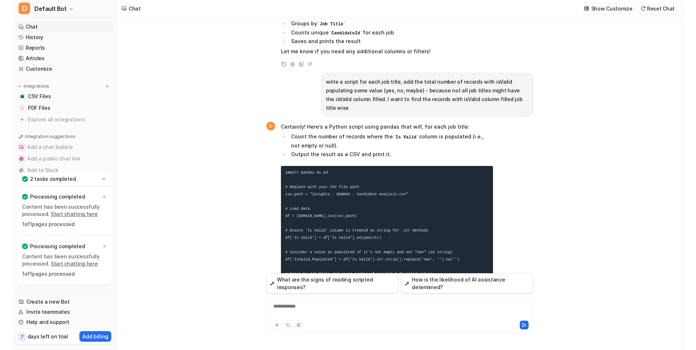
scroll to position [8447, 0]
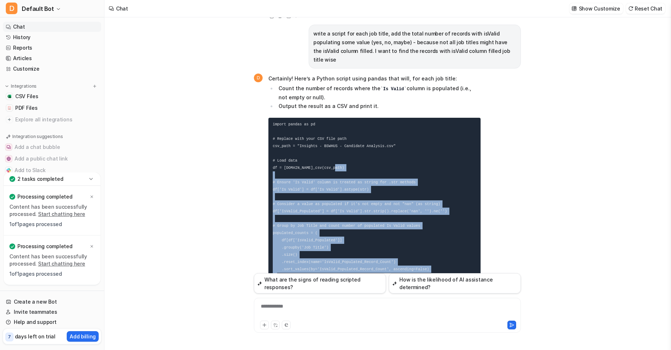
drag, startPoint x: 329, startPoint y: 225, endPoint x: 270, endPoint y: 90, distance: 147.3
click at [270, 118] on pre "import pandas as pd # Replace with your CSV file path csv_path = "Insights - BS…" at bounding box center [374, 222] width 212 height 209
click at [323, 227] on code "import pandas as pd # Replace with your CSV file path csv_path = "Insights - BS…" at bounding box center [364, 222] width 183 height 200
drag, startPoint x: 323, startPoint y: 227, endPoint x: 263, endPoint y: 85, distance: 154.9
click at [263, 85] on div "D Certainly! Here’s a Python script using pandas that will, for each job title:…" at bounding box center [367, 238] width 227 height 331
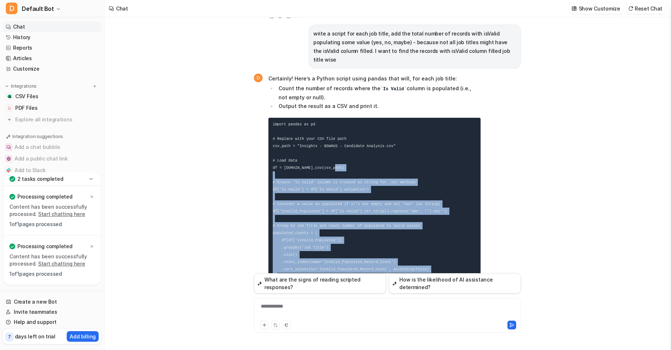
click at [245, 106] on div "So, please generate the following insights based on the data you know. Also gen…" at bounding box center [387, 183] width 566 height 333
drag, startPoint x: 328, startPoint y: 227, endPoint x: 258, endPoint y: 86, distance: 157.6
click at [258, 86] on div "D Certainly! Here’s a Python script using pandas that will, for each job title:…" at bounding box center [367, 238] width 227 height 331
click at [248, 143] on div "So, please generate the following insights based on the data you know. Also gen…" at bounding box center [387, 183] width 566 height 333
drag, startPoint x: 326, startPoint y: 223, endPoint x: 247, endPoint y: 83, distance: 161.1
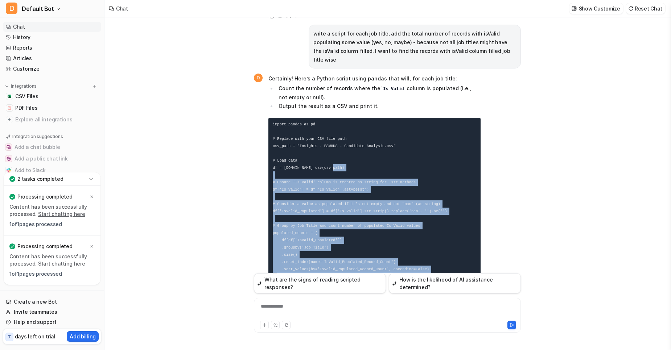
click at [247, 83] on div "So, please generate the following insights based on the data you know. Also gen…" at bounding box center [387, 183] width 566 height 333
click at [250, 120] on div "So, please generate the following insights based on the data you know. Also gen…" at bounding box center [387, 183] width 279 height 333
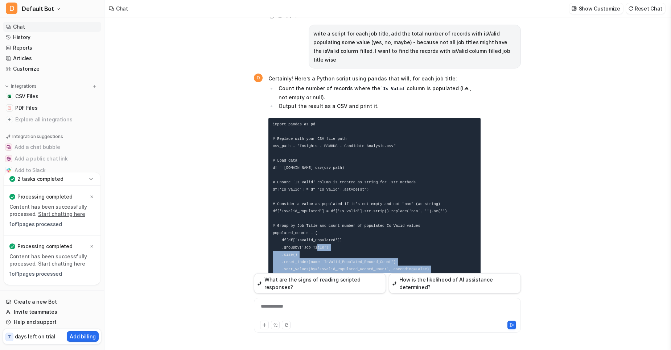
drag, startPoint x: 330, startPoint y: 224, endPoint x: 257, endPoint y: 161, distance: 97.2
click at [257, 161] on div "D Certainly! Here’s a Python script using pandas that will, for each job title:…" at bounding box center [367, 238] width 227 height 331
click at [355, 213] on pre "import pandas as pd # Replace with your CSV file path csv_path = "Insights - BS…" at bounding box center [374, 222] width 212 height 209
drag, startPoint x: 338, startPoint y: 222, endPoint x: 299, endPoint y: 139, distance: 91.7
click at [299, 139] on pre "import pandas as pd # Replace with your CSV file path csv_path = "Insights - BS…" at bounding box center [374, 222] width 212 height 209
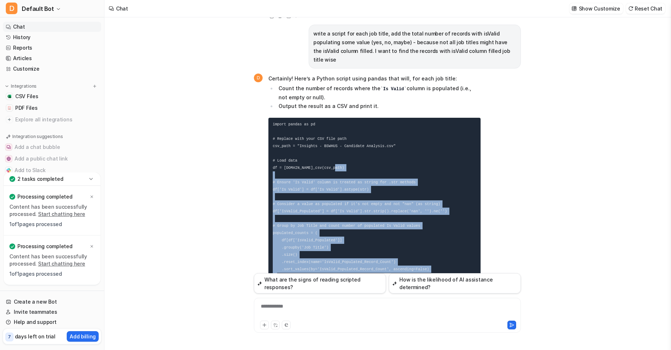
drag, startPoint x: 329, startPoint y: 227, endPoint x: 260, endPoint y: 87, distance: 155.0
click at [260, 87] on div "D Certainly! Here’s a Python script using pandas that will, for each job title:…" at bounding box center [367, 238] width 227 height 331
copy code "# Ensure 'Is Valid' column is treated as string for .str methods df['Is Valid']…"
click at [247, 149] on div "So, please generate the following insights based on the data you know. Also gen…" at bounding box center [387, 183] width 566 height 333
